Goal: Find specific page/section: Find specific page/section

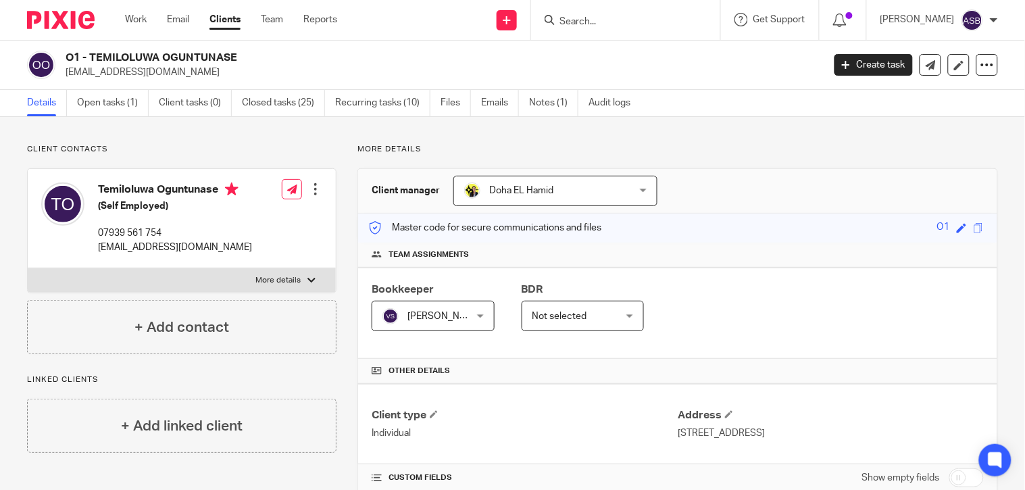
click at [602, 16] on input "Search" at bounding box center [619, 22] width 122 height 12
paste input "ALEX OGUNTUNASE"
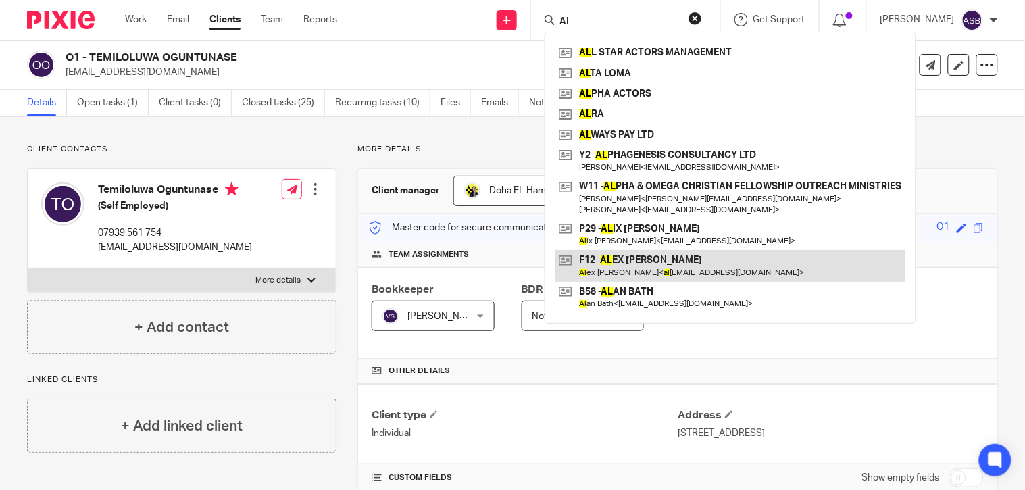
type input "A"
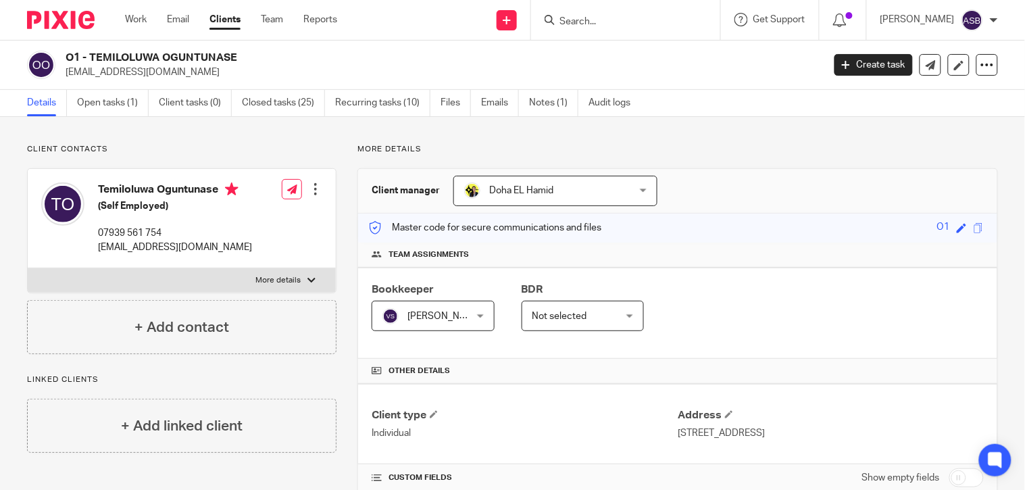
click at [626, 69] on p "oguntunase123@gmail.com" at bounding box center [440, 73] width 748 height 14
click at [593, 21] on input "Search" at bounding box center [619, 22] width 122 height 12
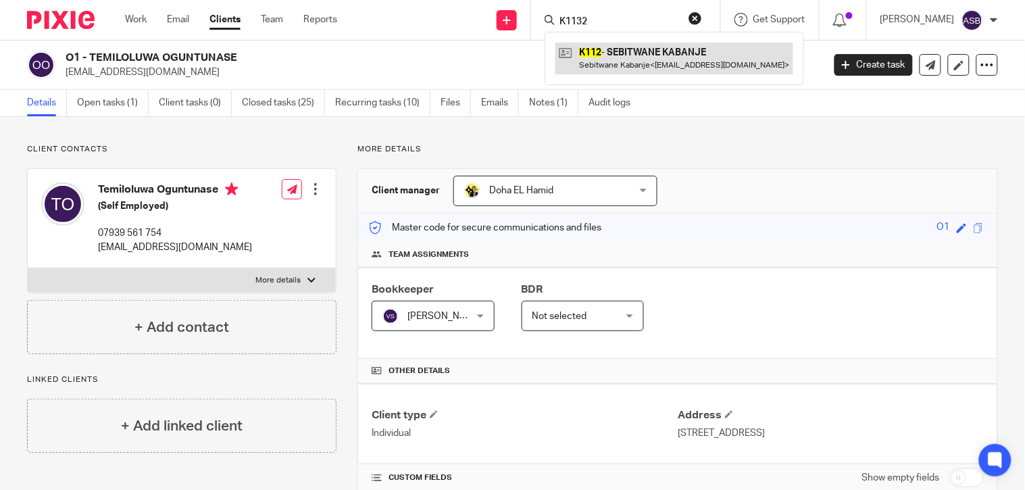
type input "K1132"
click at [637, 61] on link at bounding box center [674, 58] width 238 height 31
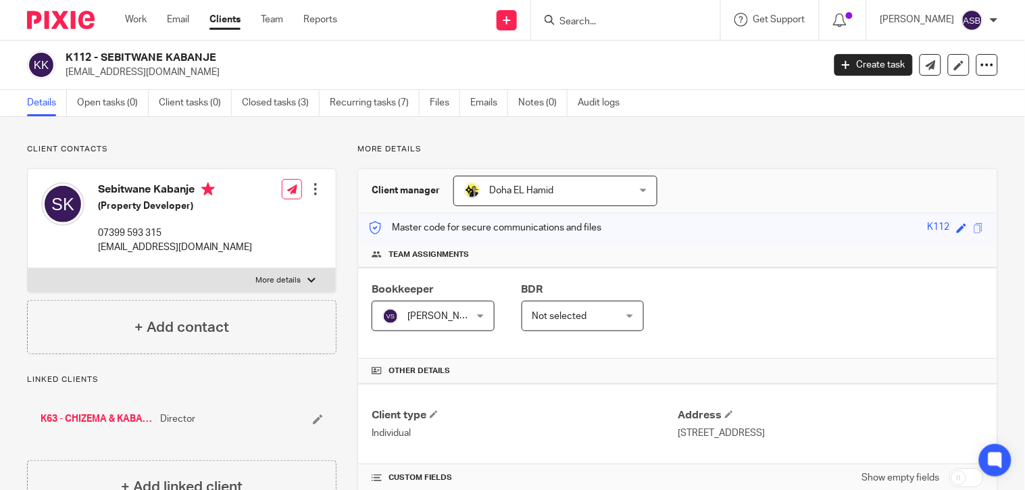
click at [586, 9] on div at bounding box center [625, 20] width 189 height 40
click at [583, 36] on div at bounding box center [625, 20] width 189 height 40
click at [572, 14] on form at bounding box center [630, 19] width 144 height 17
click at [572, 20] on input "Search" at bounding box center [619, 22] width 122 height 12
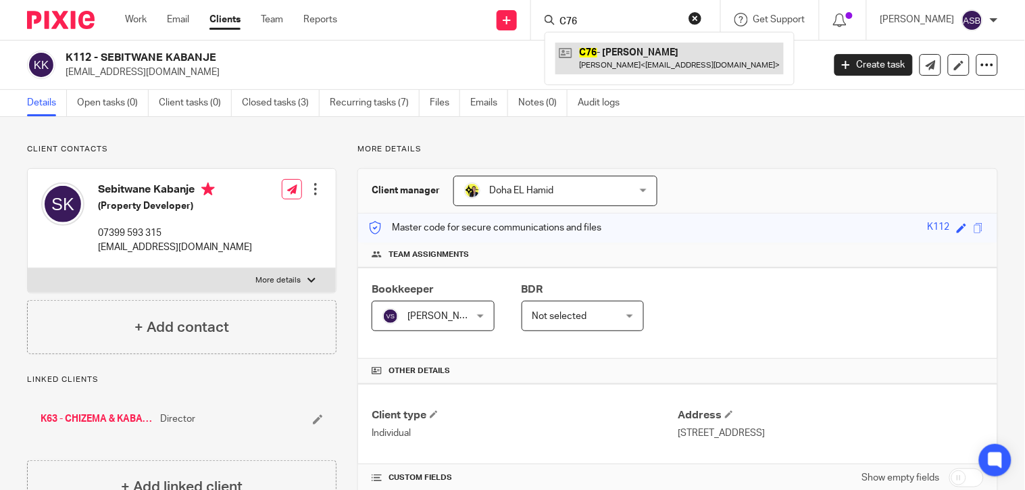
type input "C76"
click at [631, 65] on link at bounding box center [669, 58] width 228 height 31
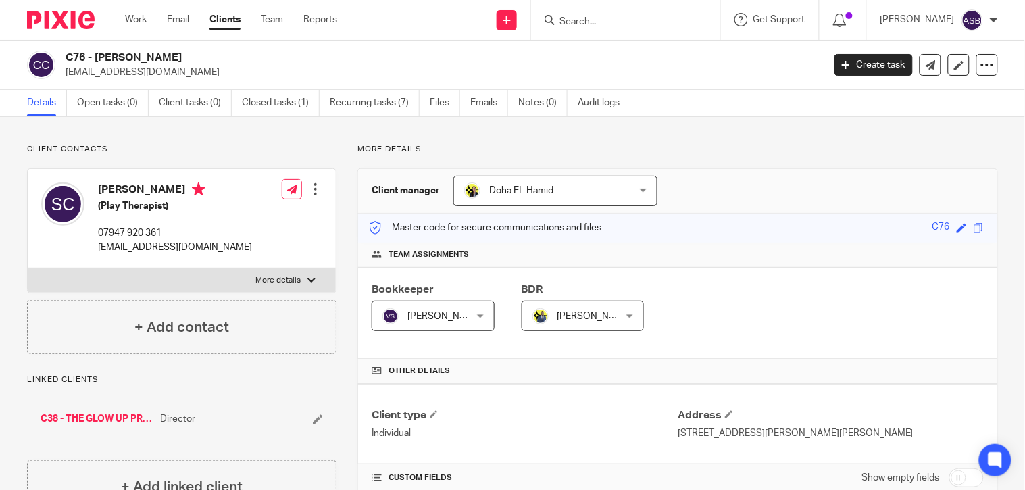
click at [592, 11] on form at bounding box center [630, 19] width 144 height 17
click at [592, 25] on input "Search" at bounding box center [619, 22] width 122 height 12
type input "E88"
drag, startPoint x: 427, startPoint y: 18, endPoint x: 382, endPoint y: 61, distance: 61.6
click at [390, 34] on div "Send new email Create task Add client Request signature E88 No results found. T…" at bounding box center [690, 20] width 667 height 40
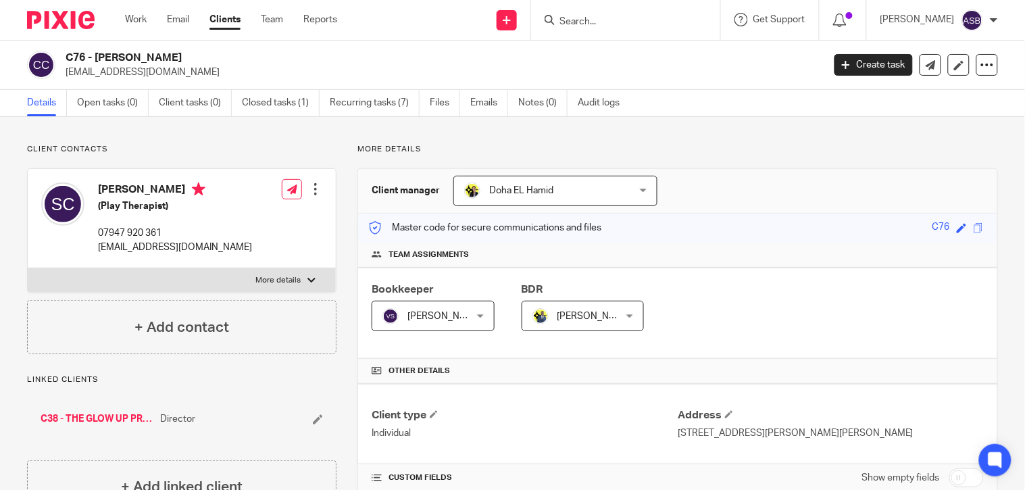
click at [601, 28] on form at bounding box center [630, 19] width 144 height 17
click at [585, 24] on input "Search" at bounding box center [619, 22] width 122 height 12
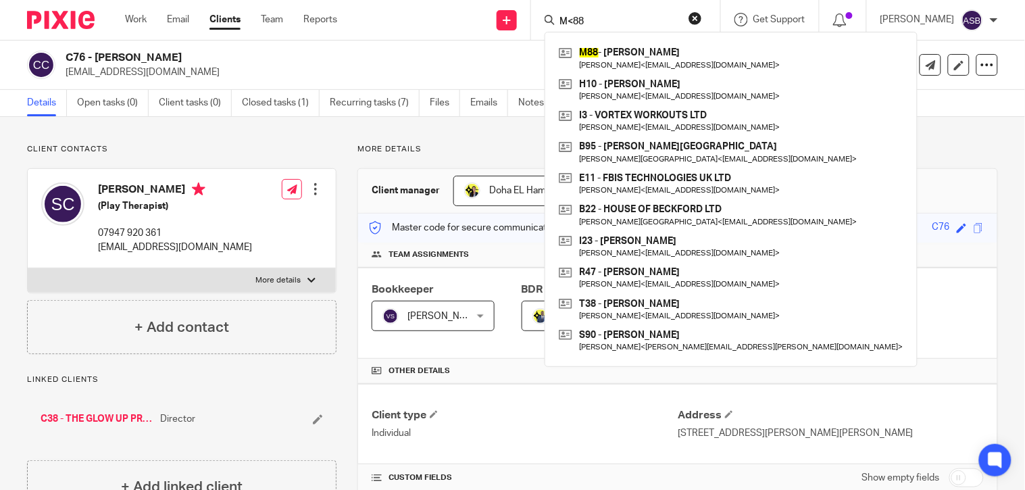
drag, startPoint x: 566, startPoint y: 16, endPoint x: 764, endPoint y: 124, distance: 226.1
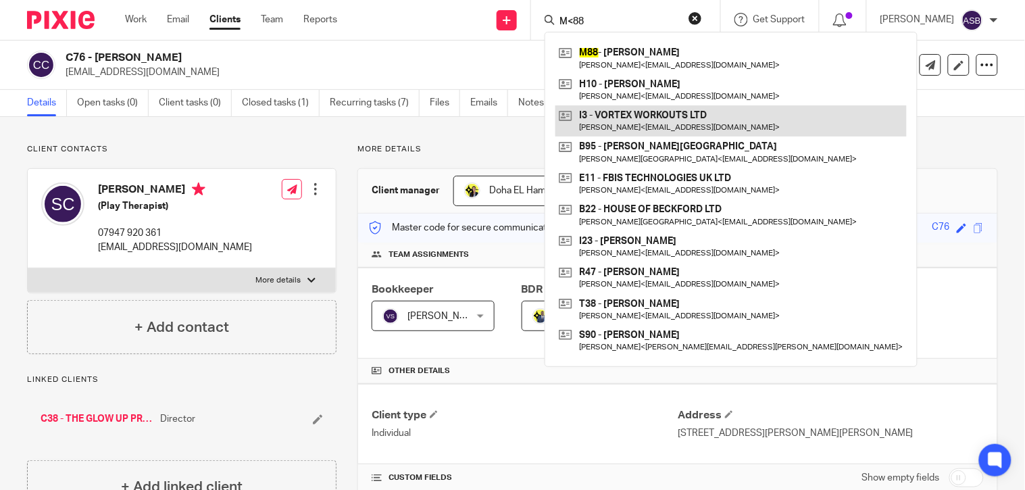
click at [569, 16] on input "M<88" at bounding box center [619, 22] width 122 height 12
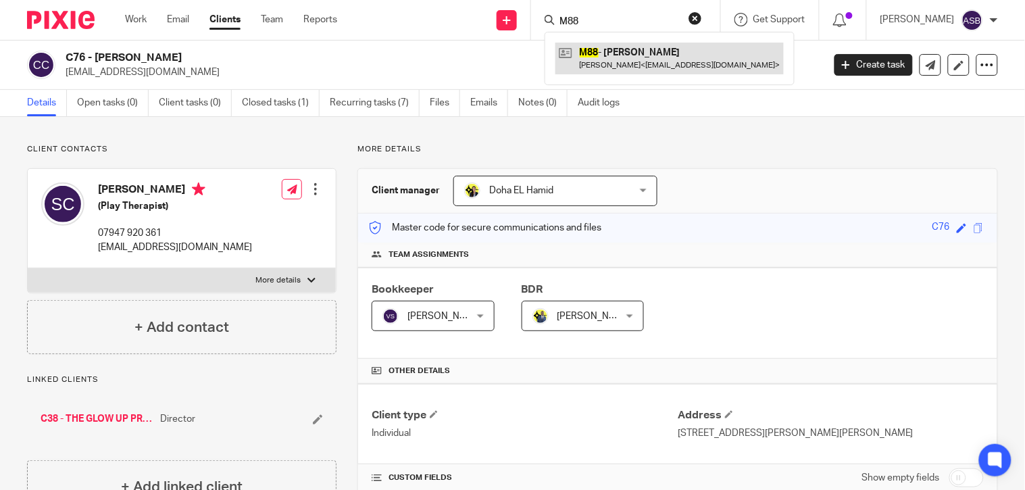
type input "M88"
click at [651, 62] on link at bounding box center [669, 58] width 228 height 31
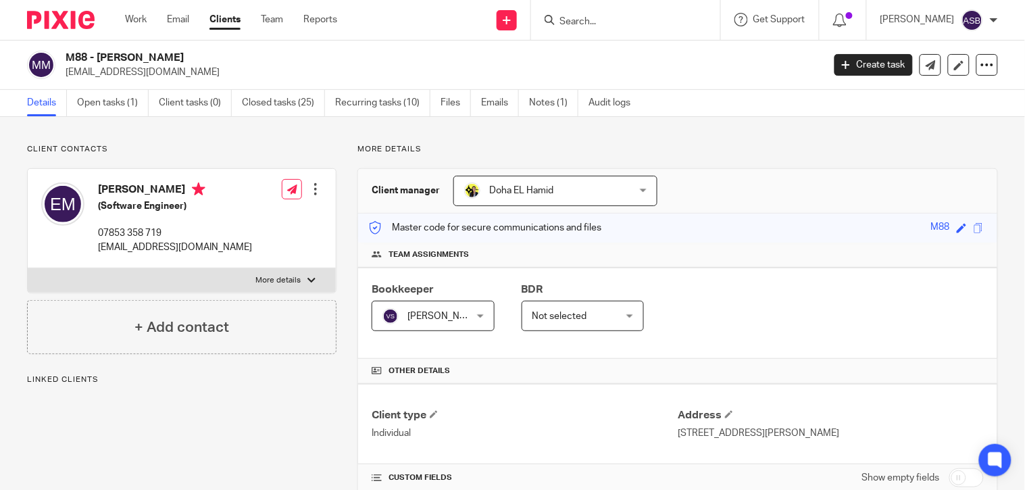
scroll to position [300, 0]
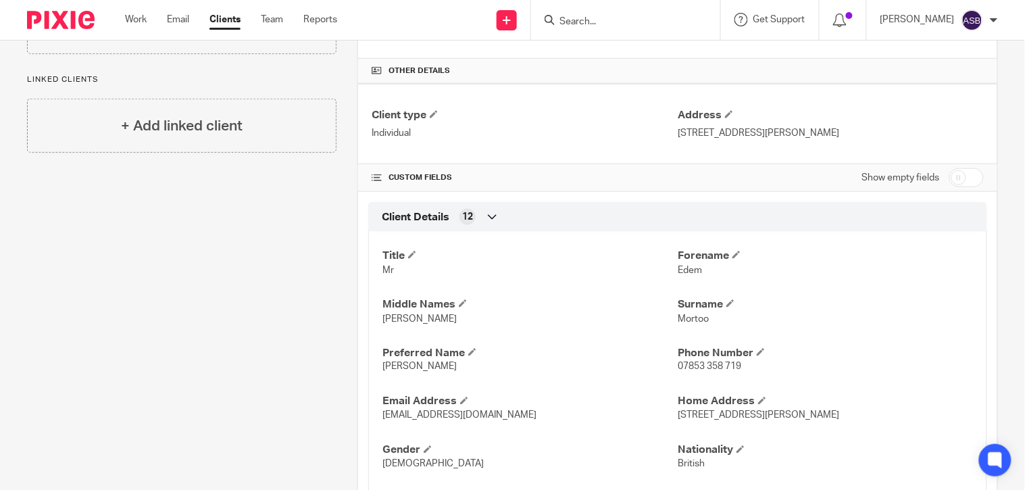
click at [584, 21] on input "Search" at bounding box center [619, 22] width 122 height 12
paste input "FRANCOPAOLO ZEPPETELLI"
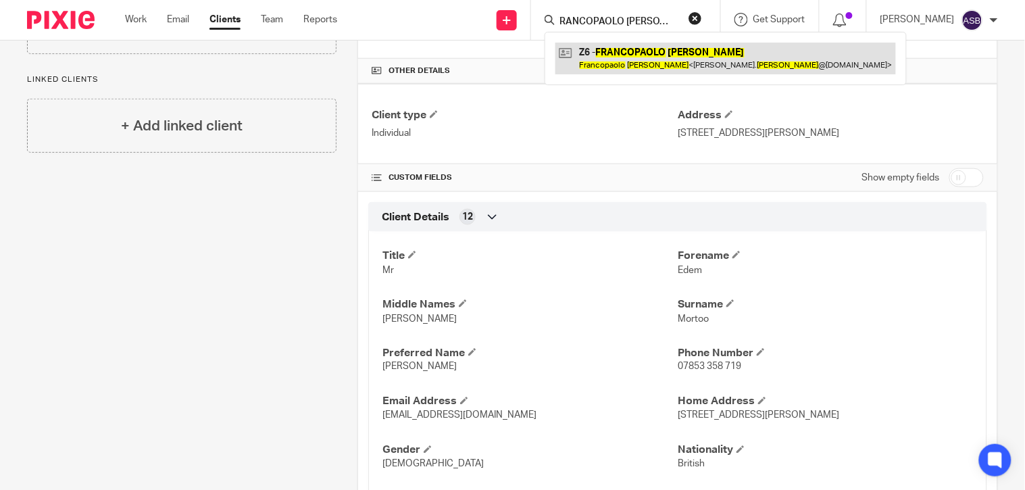
type input "FRANCOPAOLO ZEPPETELLI"
click at [647, 57] on link at bounding box center [725, 58] width 340 height 31
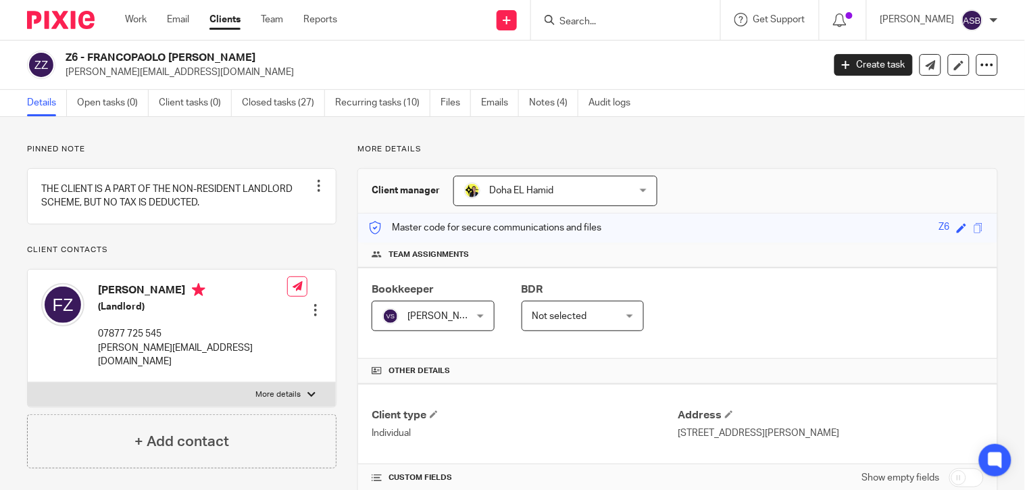
click at [571, 4] on div at bounding box center [625, 20] width 189 height 40
click at [575, 23] on input "Search" at bounding box center [619, 22] width 122 height 12
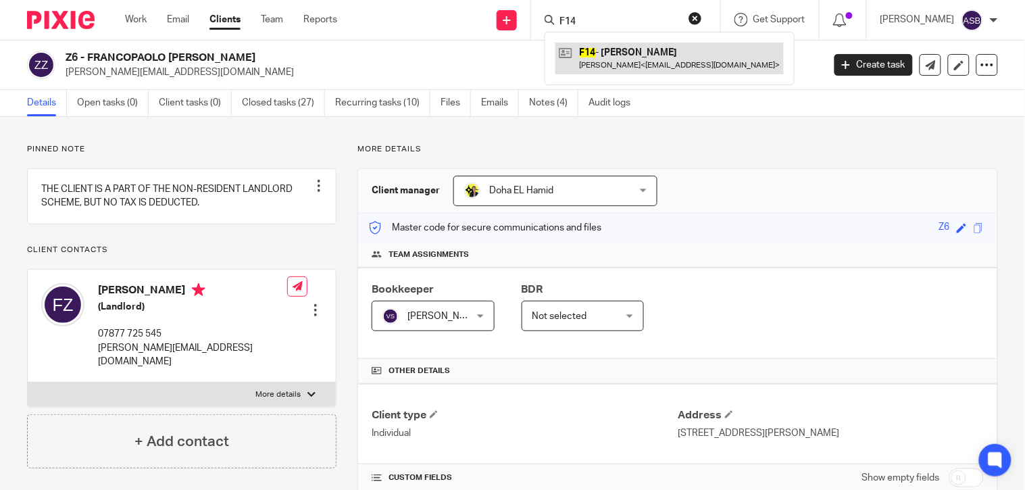
type input "F14"
click at [620, 58] on link at bounding box center [669, 58] width 228 height 31
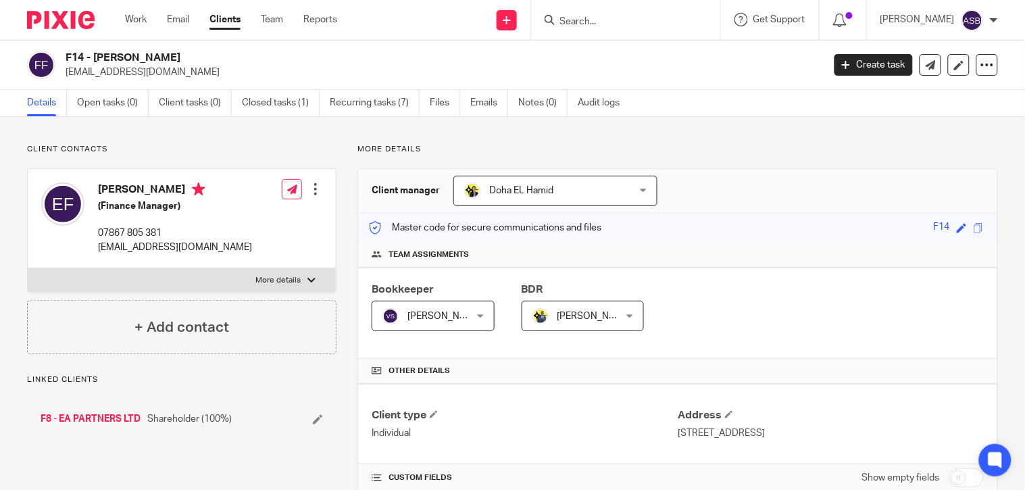
drag, startPoint x: 188, startPoint y: 56, endPoint x: 197, endPoint y: 57, distance: 8.8
click at [197, 57] on h2 "F14 - [PERSON_NAME]" at bounding box center [365, 58] width 598 height 14
